Goal: Task Accomplishment & Management: Manage account settings

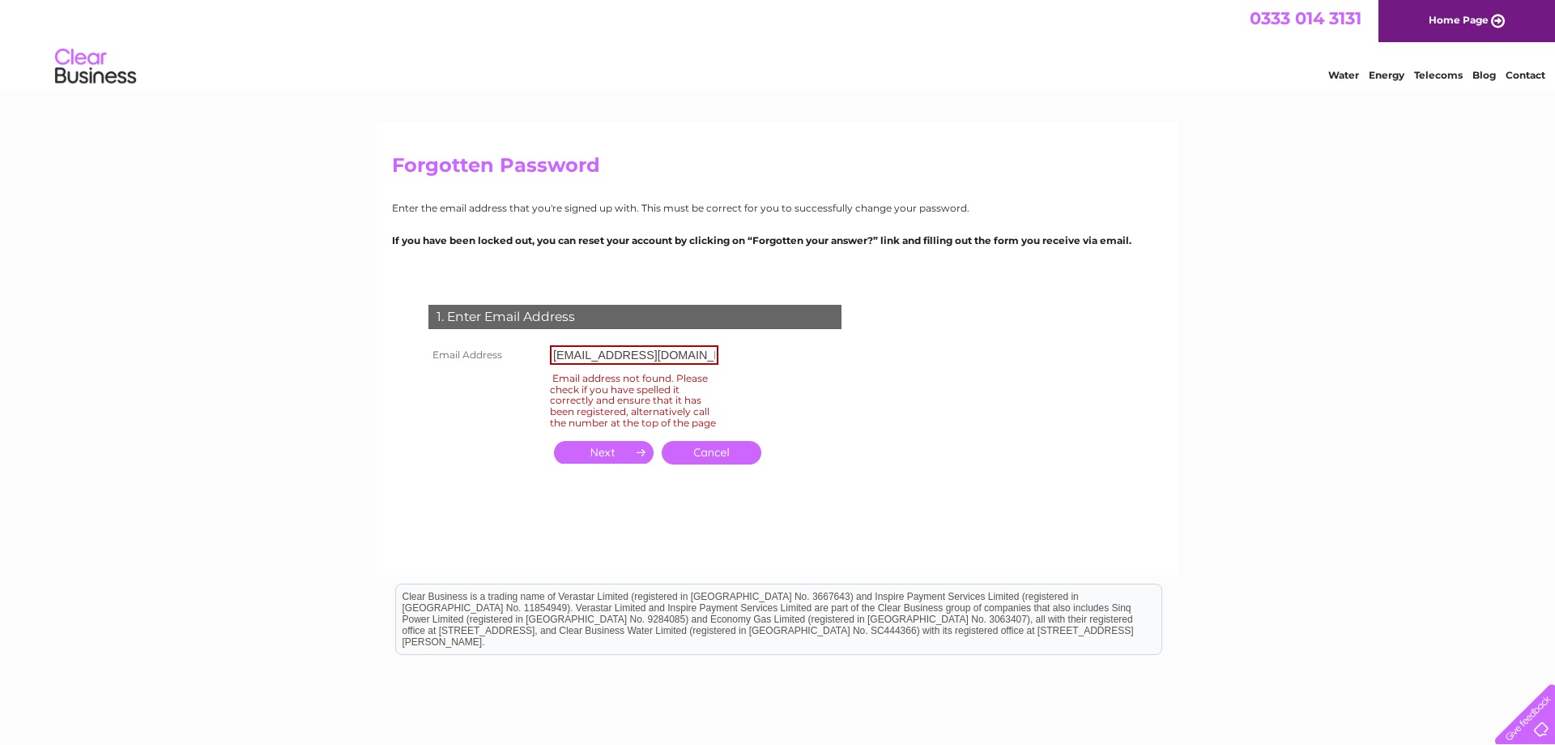
click at [625, 354] on input "[EMAIL_ADDRESS][DOMAIN_NAME]" at bounding box center [634, 354] width 169 height 19
paste input "[EMAIL_ADDRESS][DOMAIN_NAME]"
click at [625, 456] on input "button" at bounding box center [604, 452] width 100 height 23
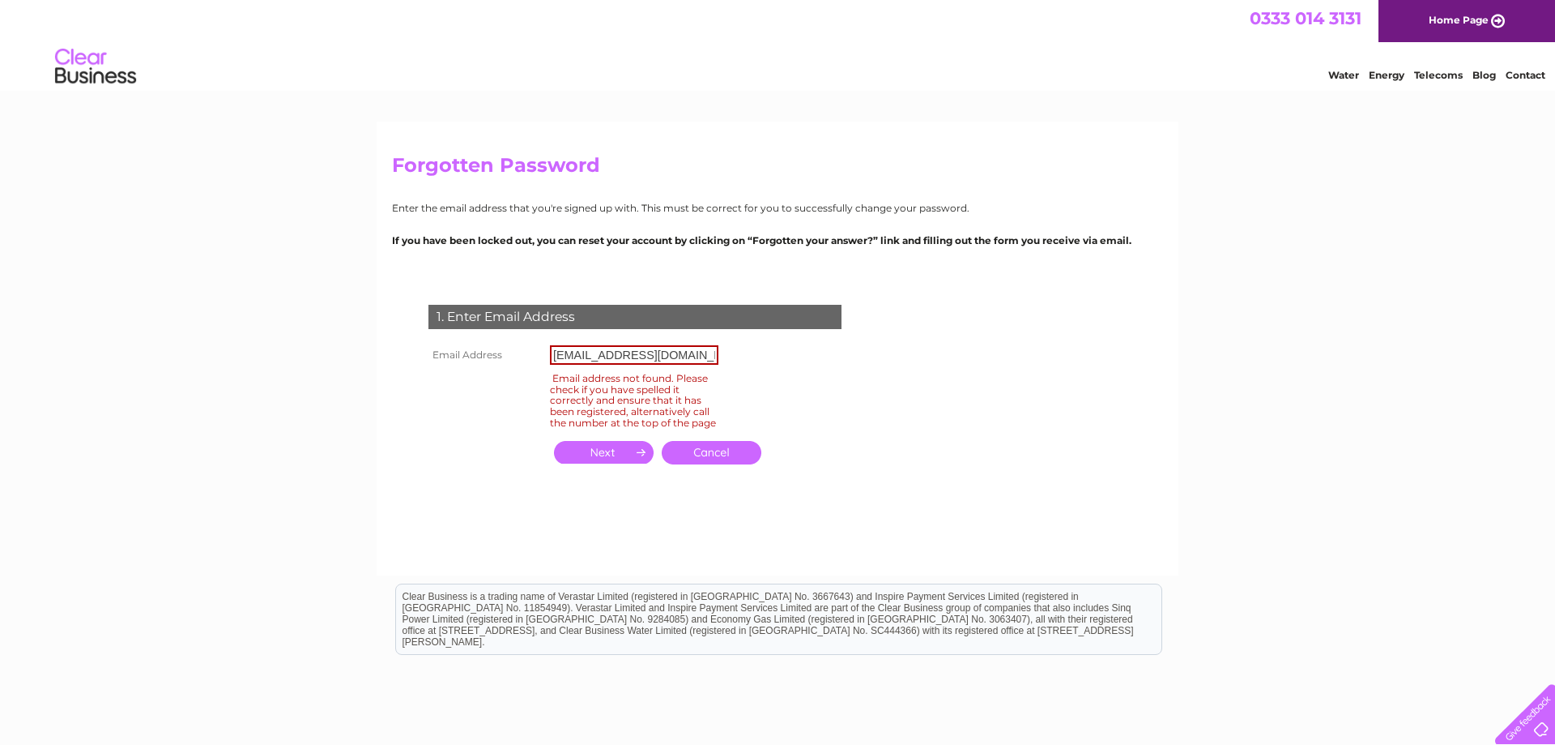
click at [606, 341] on td "[EMAIL_ADDRESS][DOMAIN_NAME]" at bounding box center [634, 355] width 177 height 28
click at [610, 347] on input "[EMAIL_ADDRESS][DOMAIN_NAME]" at bounding box center [634, 354] width 169 height 19
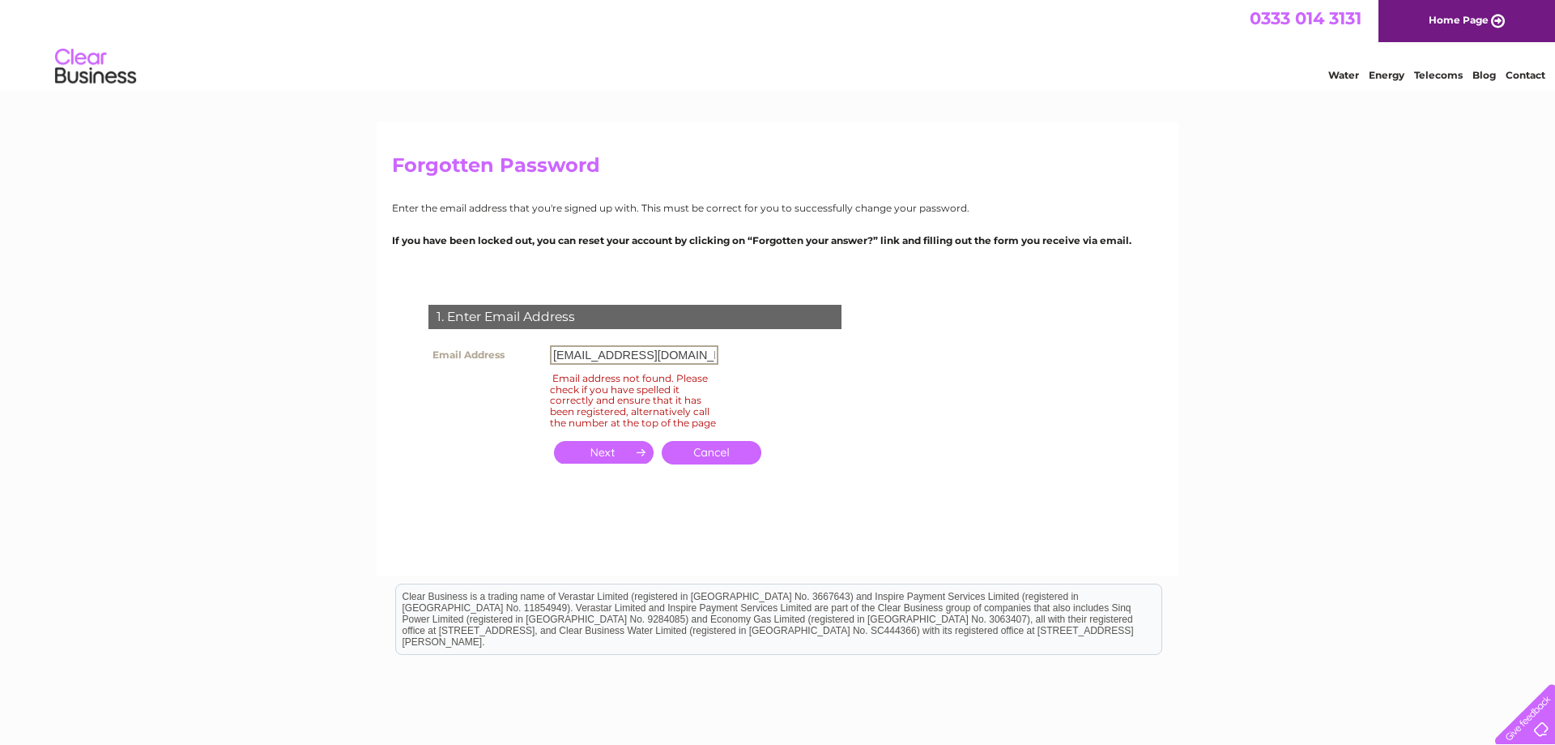
paste input "[EMAIL_ADDRESS][DOMAIN_NAME]"
type input "[EMAIL_ADDRESS][DOMAIN_NAME]"
click at [589, 463] on input "button" at bounding box center [604, 452] width 100 height 23
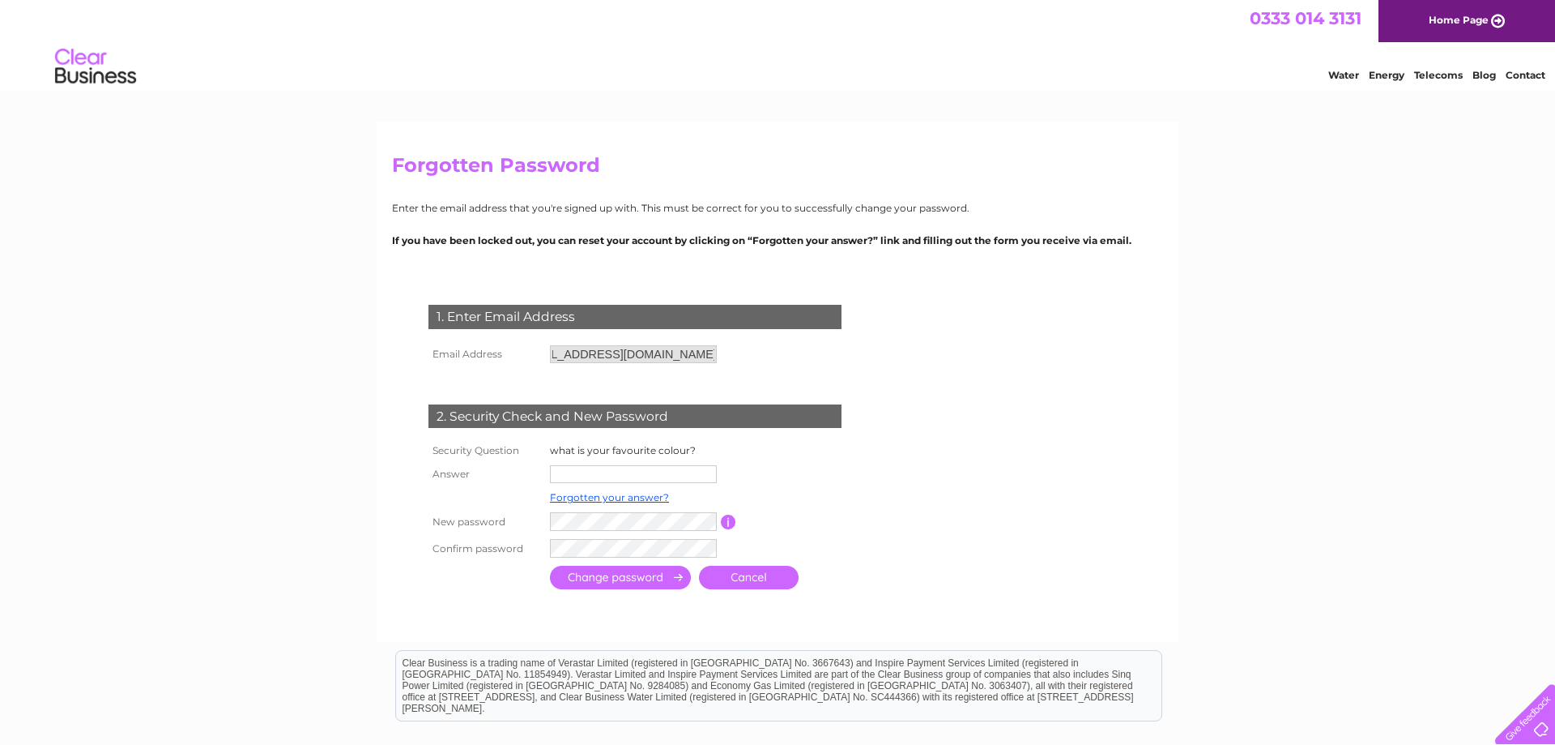
click at [579, 469] on input "text" at bounding box center [633, 474] width 167 height 18
drag, startPoint x: 537, startPoint y: 459, endPoint x: 704, endPoint y: 457, distance: 166.9
click at [704, 457] on tr "Security Question what is your favourite colour?" at bounding box center [653, 450] width 457 height 21
drag, startPoint x: 622, startPoint y: 486, endPoint x: 621, endPoint y: 474, distance: 12.2
click at [621, 480] on td at bounding box center [633, 474] width 175 height 26
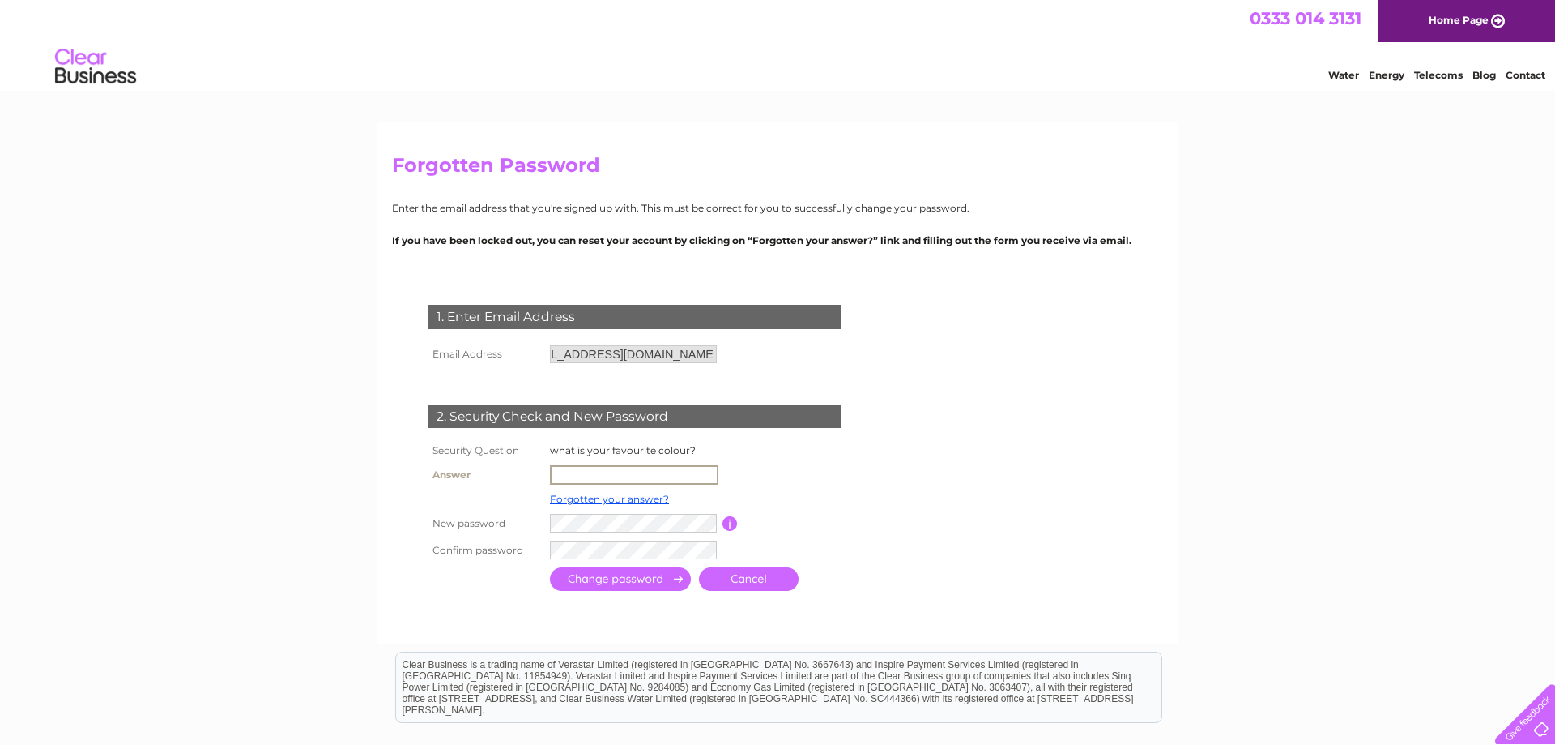
click at [621, 474] on input "text" at bounding box center [634, 474] width 169 height 19
type input "black"
click at [550, 567] on input "submit" at bounding box center [620, 578] width 141 height 23
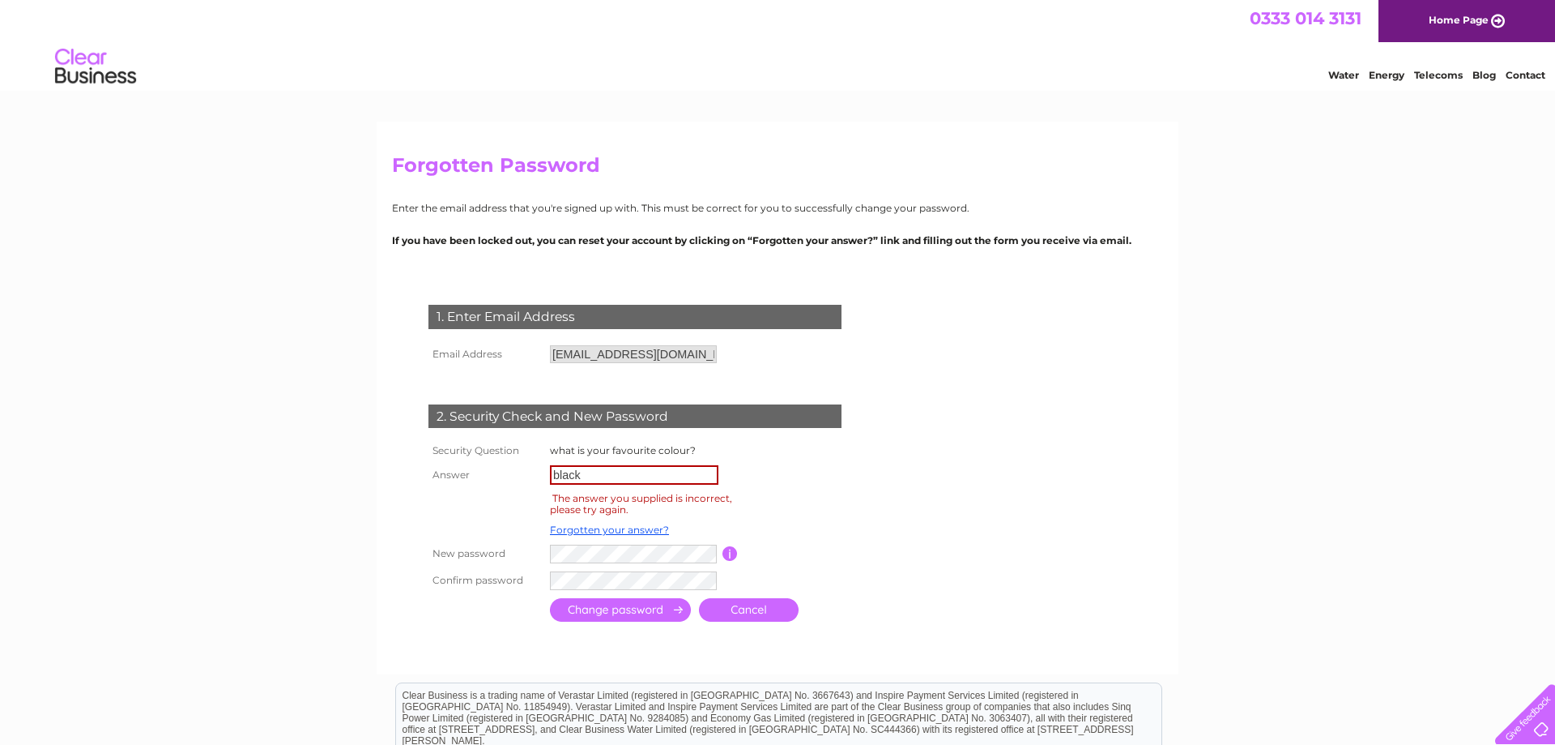
click at [591, 481] on input "black" at bounding box center [634, 474] width 169 height 19
type input "red"
click at [550, 599] on input "submit" at bounding box center [620, 610] width 141 height 23
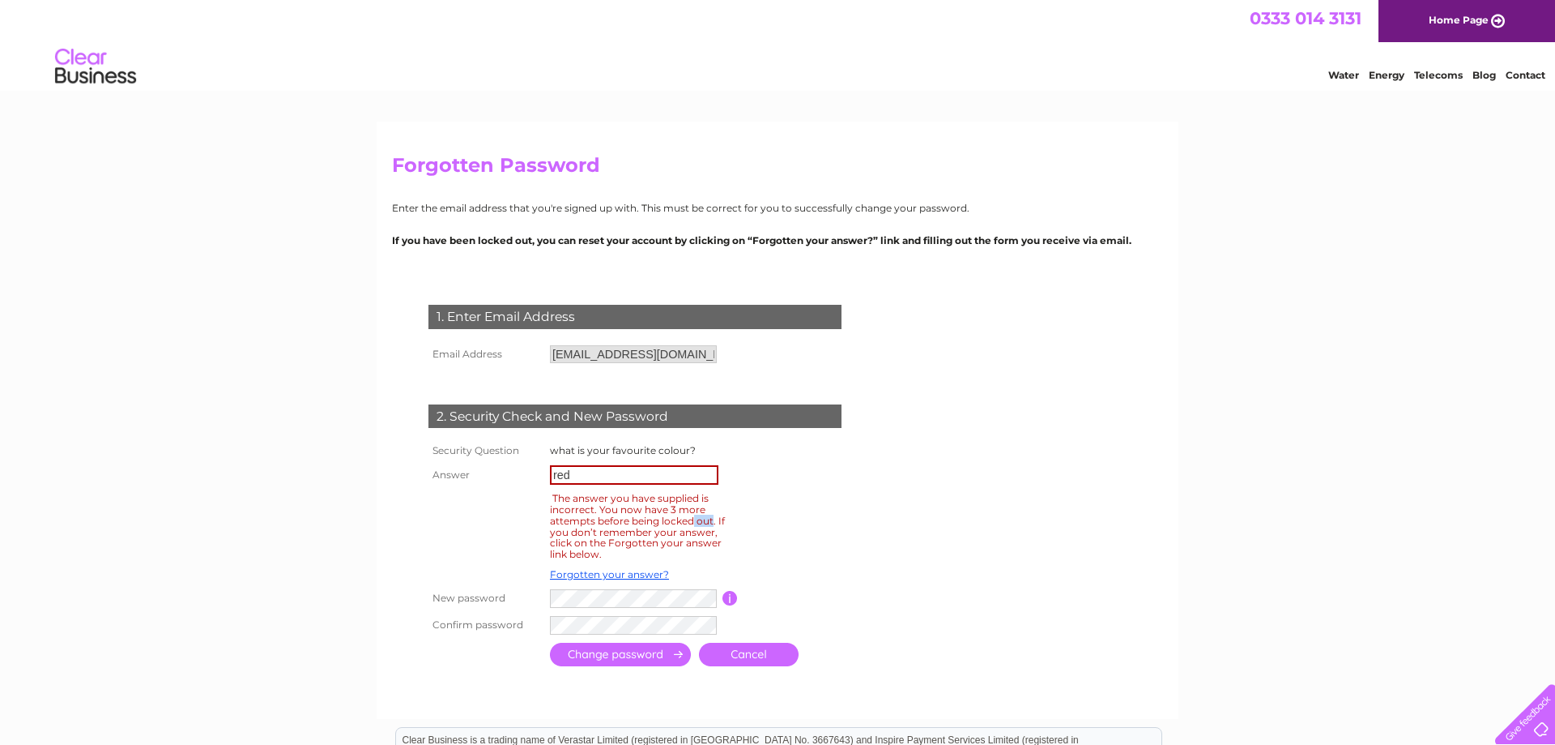
drag, startPoint x: 681, startPoint y: 504, endPoint x: 702, endPoint y: 510, distance: 22.6
click at [702, 510] on div "The answer you have supplied is incorrect. You now have 3 more attempts before …" at bounding box center [637, 525] width 175 height 73
